Goal: Navigation & Orientation: Find specific page/section

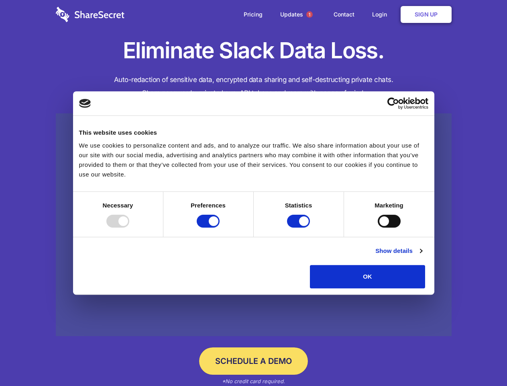
click at [129, 227] on div at bounding box center [117, 220] width 23 height 13
click at [220, 227] on input "Preferences" at bounding box center [208, 220] width 23 height 13
checkbox input "false"
click at [300, 227] on input "Statistics" at bounding box center [298, 220] width 23 height 13
checkbox input "false"
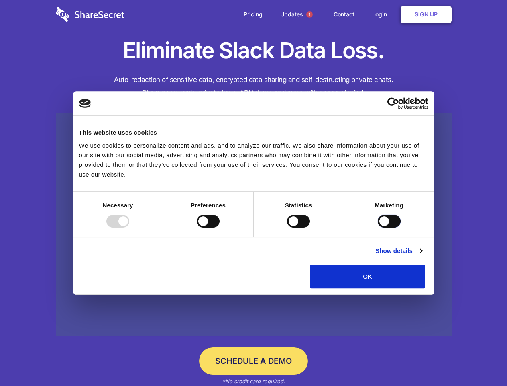
click at [378, 227] on input "Marketing" at bounding box center [389, 220] width 23 height 13
checkbox input "true"
click at [422, 255] on link "Show details" at bounding box center [399, 251] width 47 height 10
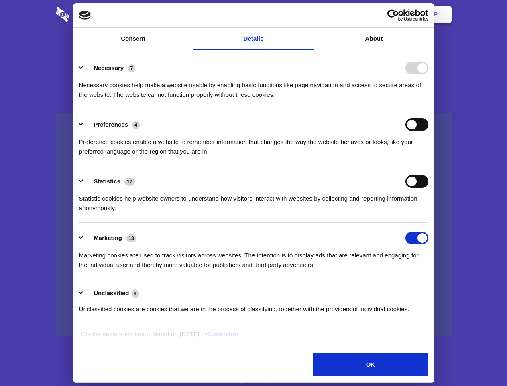
click at [429, 109] on li "Necessary 7 Necessary cookies help make a website usable by enabling basic func…" at bounding box center [253, 81] width 349 height 57
click at [309, 14] on span "1" at bounding box center [309, 14] width 6 height 6
